Goal: Obtain resource: Obtain resource

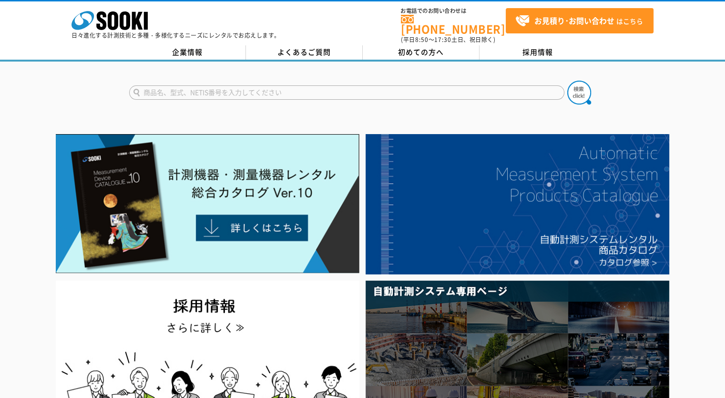
click at [351, 85] on input "text" at bounding box center [346, 92] width 435 height 14
type input "DY"
click at [582, 86] on img at bounding box center [579, 93] width 24 height 24
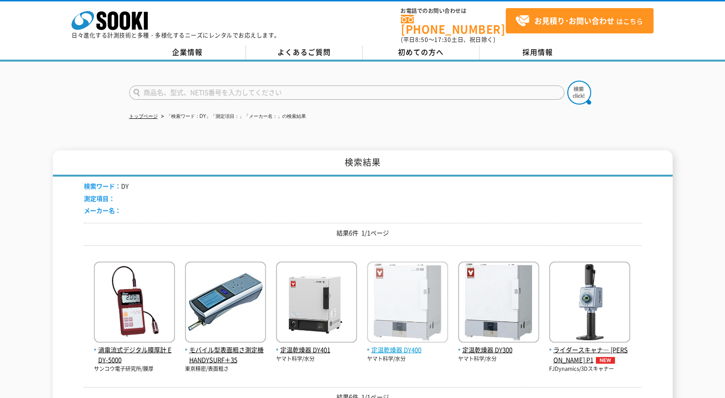
click at [410, 333] on img at bounding box center [407, 302] width 81 height 83
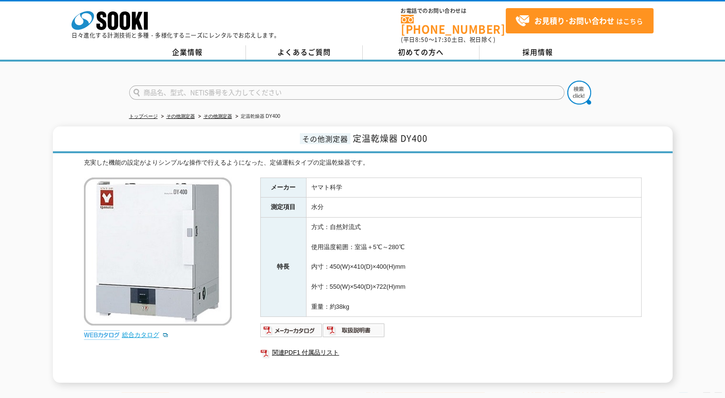
click at [146, 331] on link "総合カタログ" at bounding box center [145, 334] width 47 height 7
click at [124, 25] on icon "株式会社 ソーキ" at bounding box center [110, 20] width 76 height 19
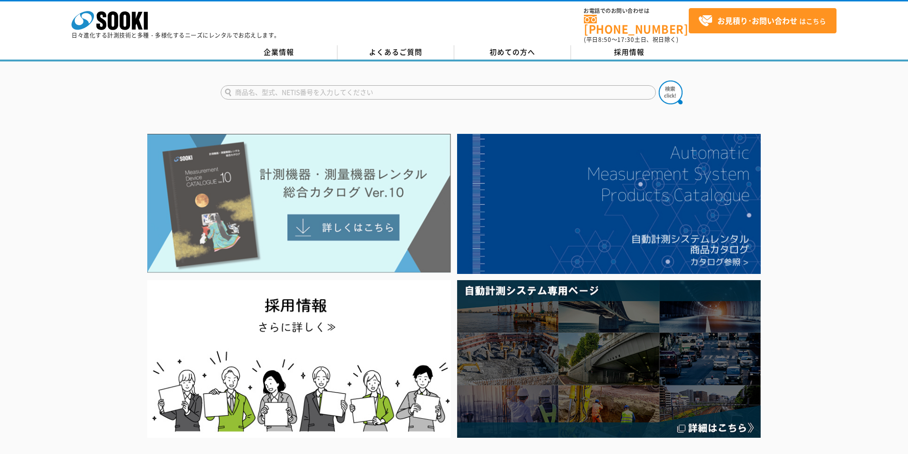
click at [279, 153] on img at bounding box center [299, 203] width 304 height 139
